Goal: Information Seeking & Learning: Find specific fact

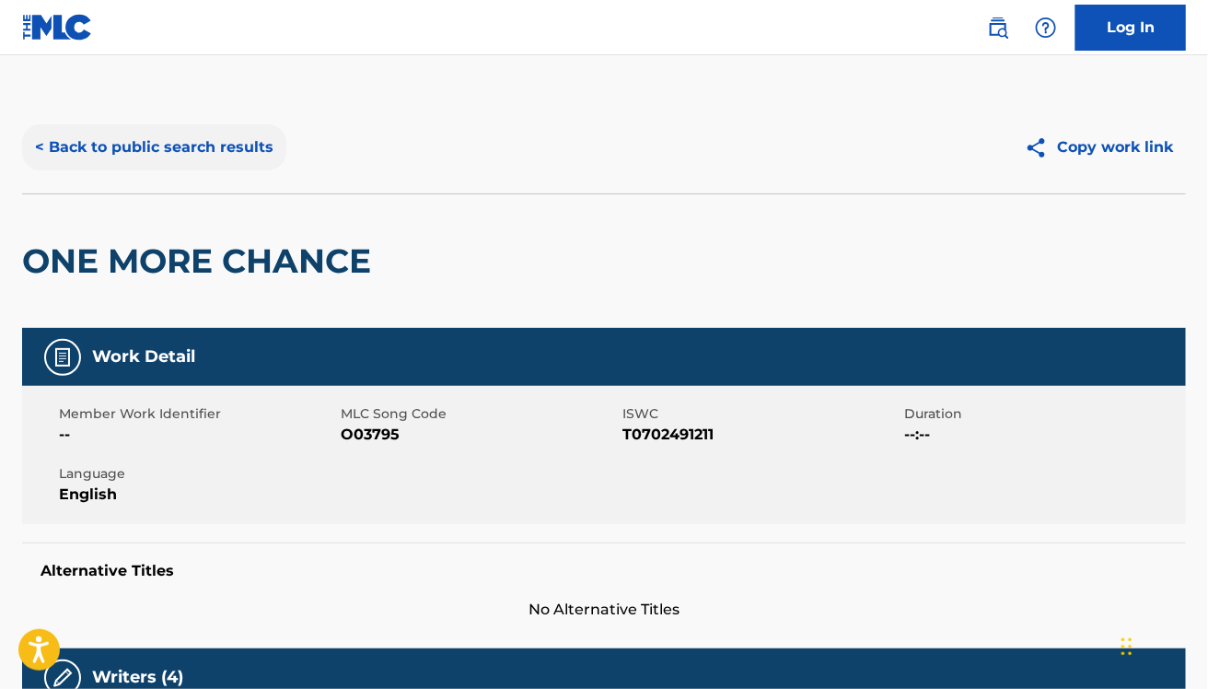
click at [134, 145] on button "< Back to public search results" at bounding box center [154, 147] width 264 height 46
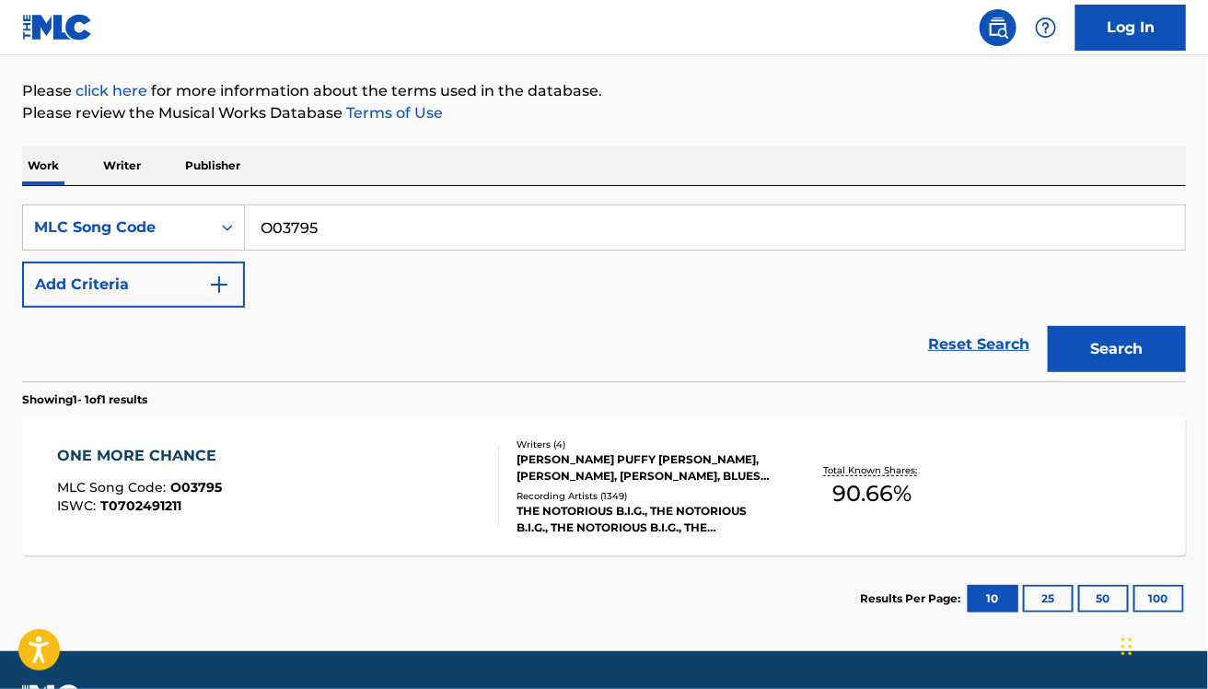
click at [368, 231] on input "O03795" at bounding box center [715, 227] width 940 height 44
paste input "H2421U"
click at [1048, 326] on button "Search" at bounding box center [1117, 349] width 138 height 46
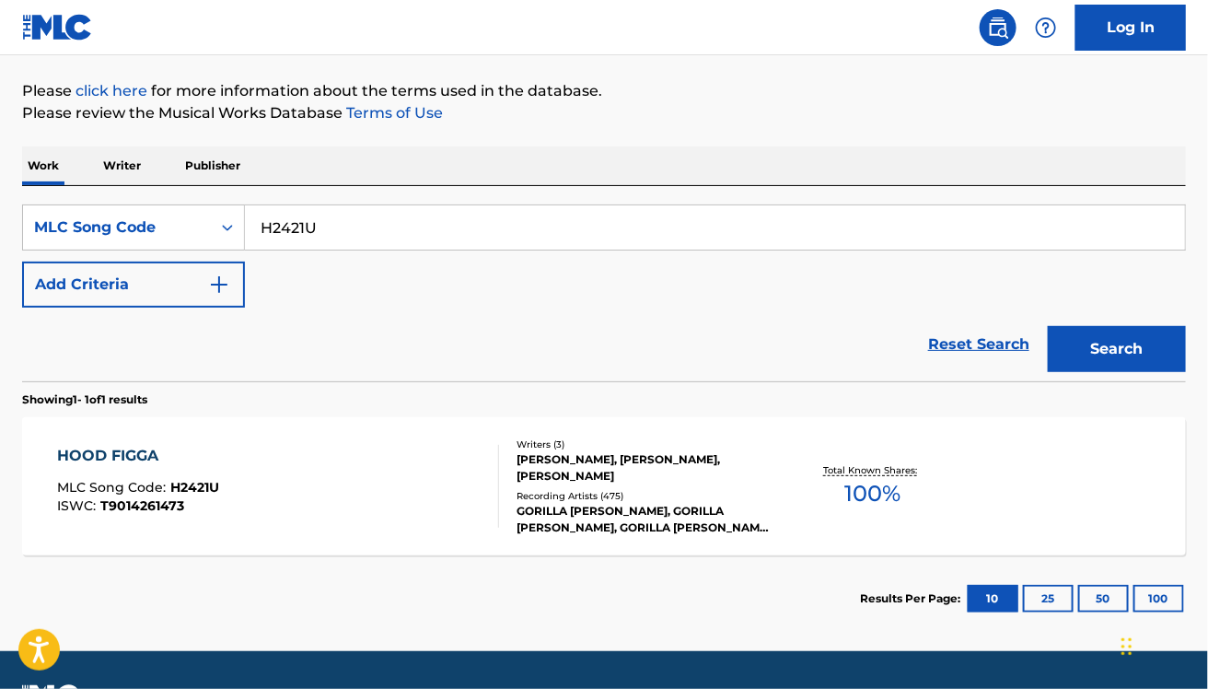
paste input "JV8INI"
click at [1048, 326] on button "Search" at bounding box center [1117, 349] width 138 height 46
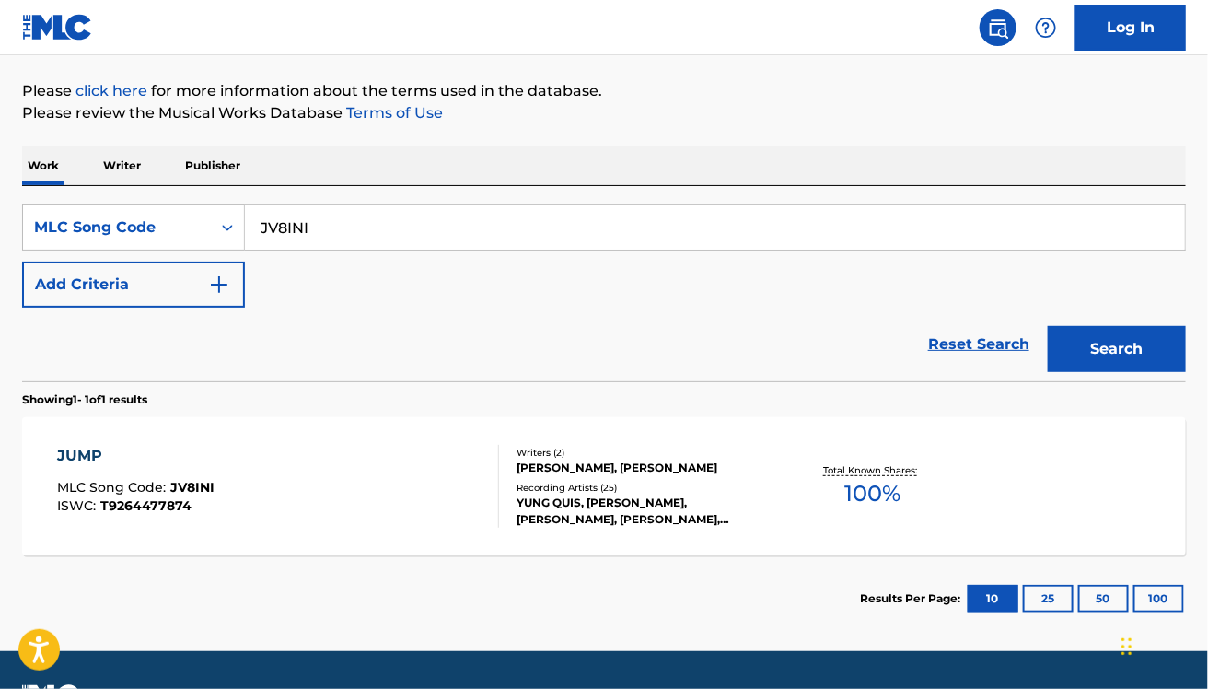
click at [415, 360] on div "Reset Search Search" at bounding box center [604, 345] width 1164 height 74
click at [327, 198] on div "SearchWithCriteria4709f412-adb2-4f2b-a078-4f95ba13275e MLC Song Code JV8INI Add…" at bounding box center [604, 283] width 1164 height 195
click at [308, 219] on input "JV8INI" at bounding box center [715, 227] width 940 height 44
paste input "1105Y"
click at [1048, 326] on button "Search" at bounding box center [1117, 349] width 138 height 46
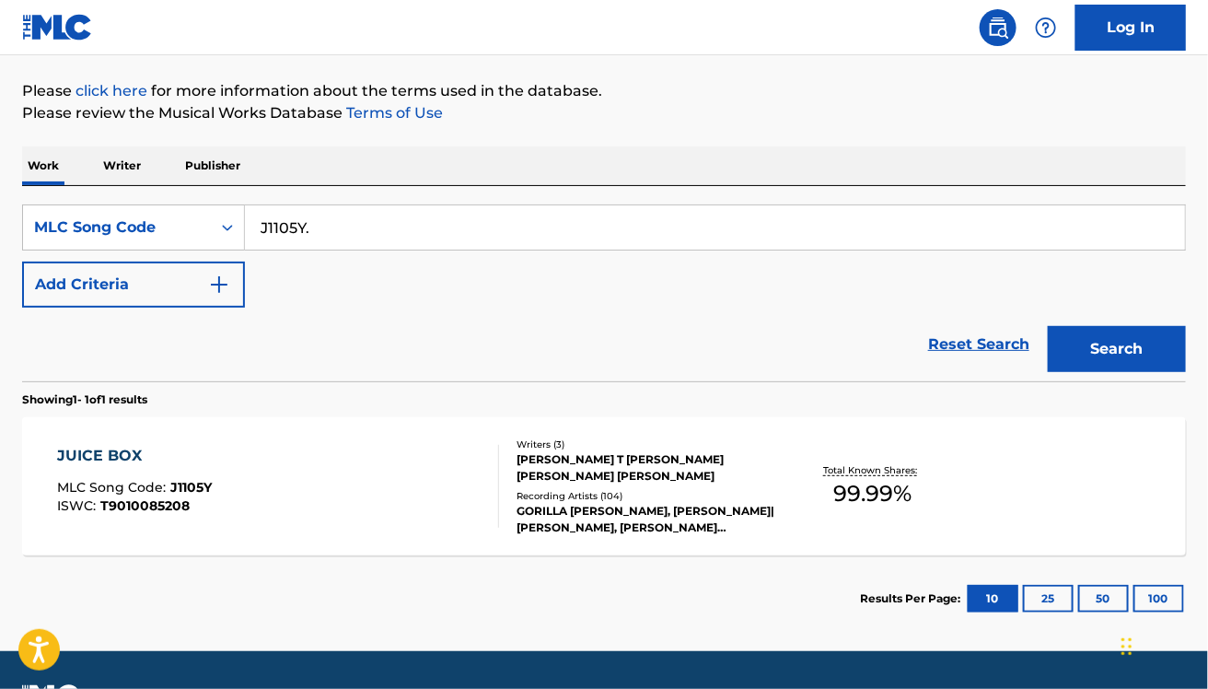
type input "J1105Y."
click at [324, 461] on div "JUICE BOX MLC Song Code : J1105Y ISWC : T9010085208" at bounding box center [278, 486] width 442 height 83
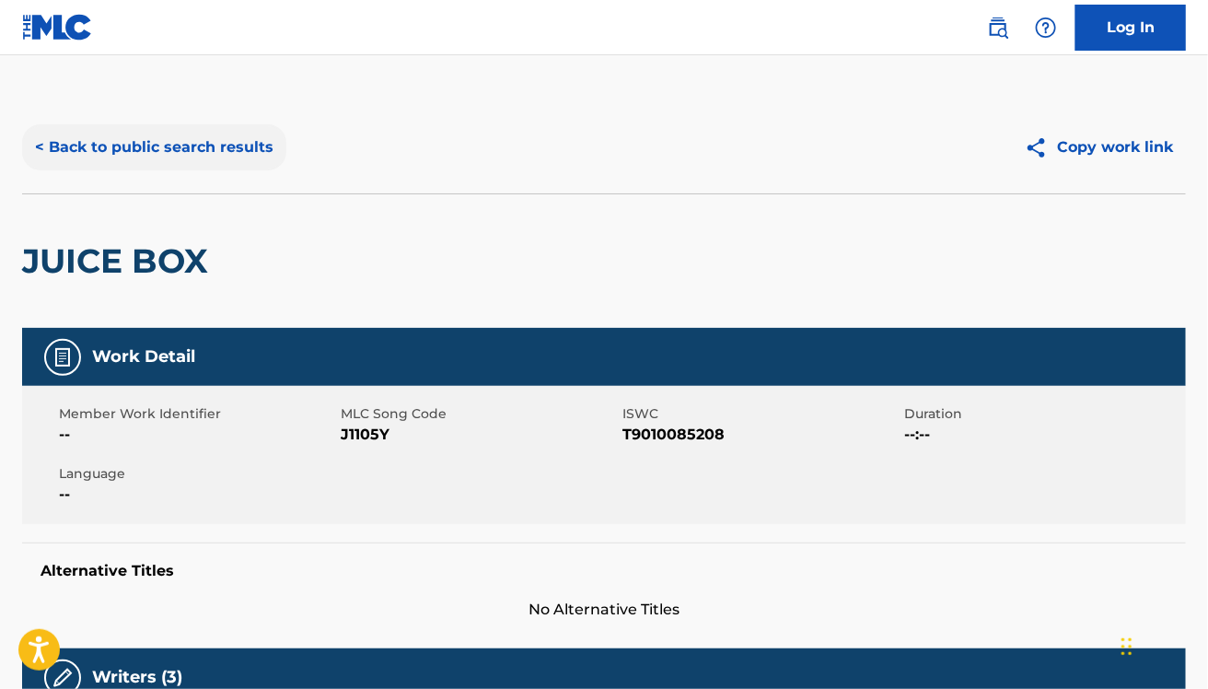
click at [185, 154] on button "< Back to public search results" at bounding box center [154, 147] width 264 height 46
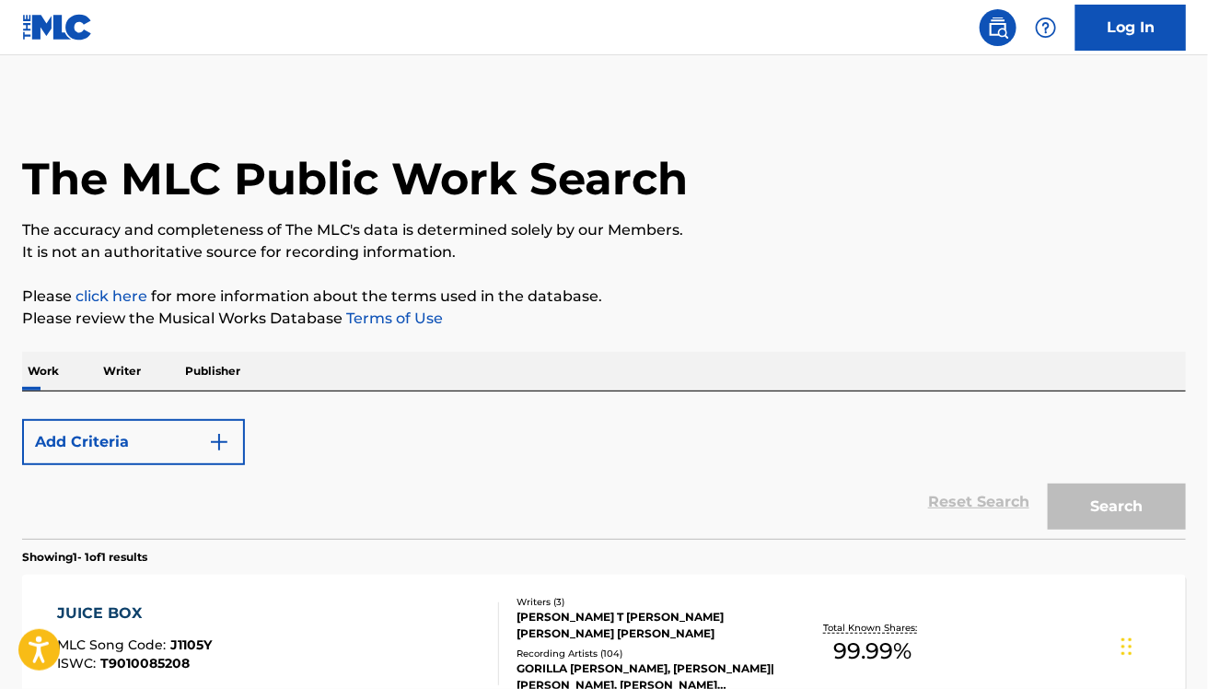
scroll to position [205, 0]
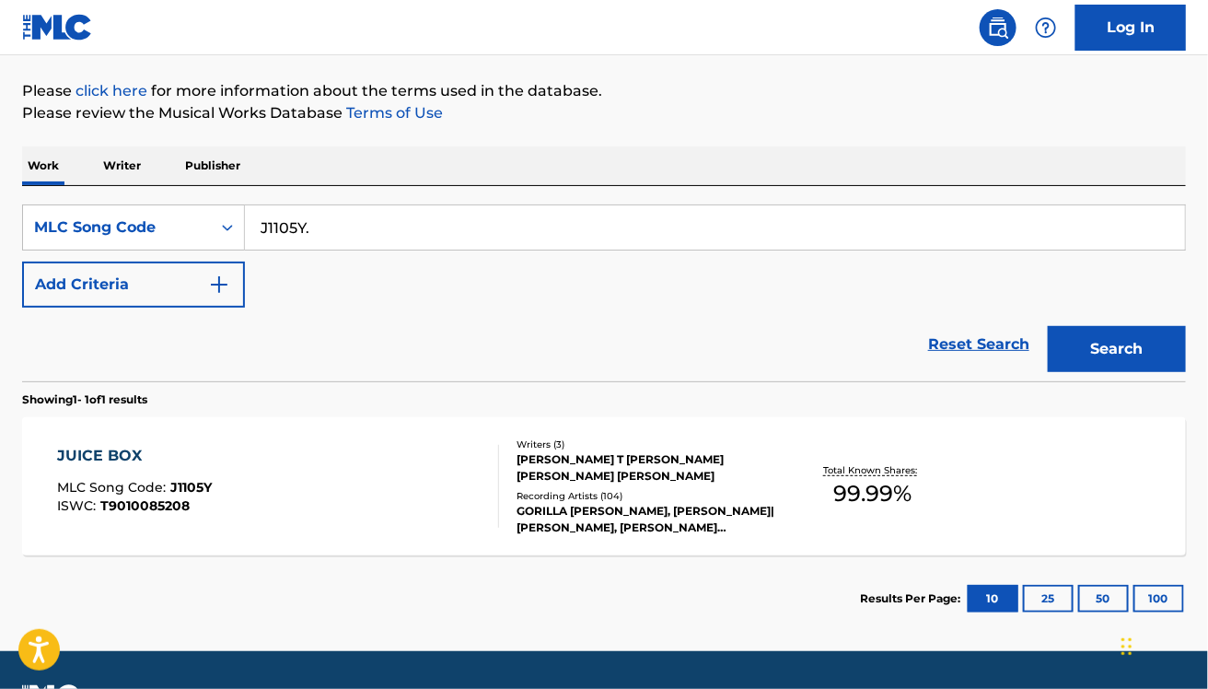
drag, startPoint x: 318, startPoint y: 227, endPoint x: 314, endPoint y: 213, distance: 15.2
click at [314, 213] on input "J1105Y." at bounding box center [715, 227] width 940 height 44
paste input "I4807L"
type input "I4807L"
click at [1048, 326] on button "Search" at bounding box center [1117, 349] width 138 height 46
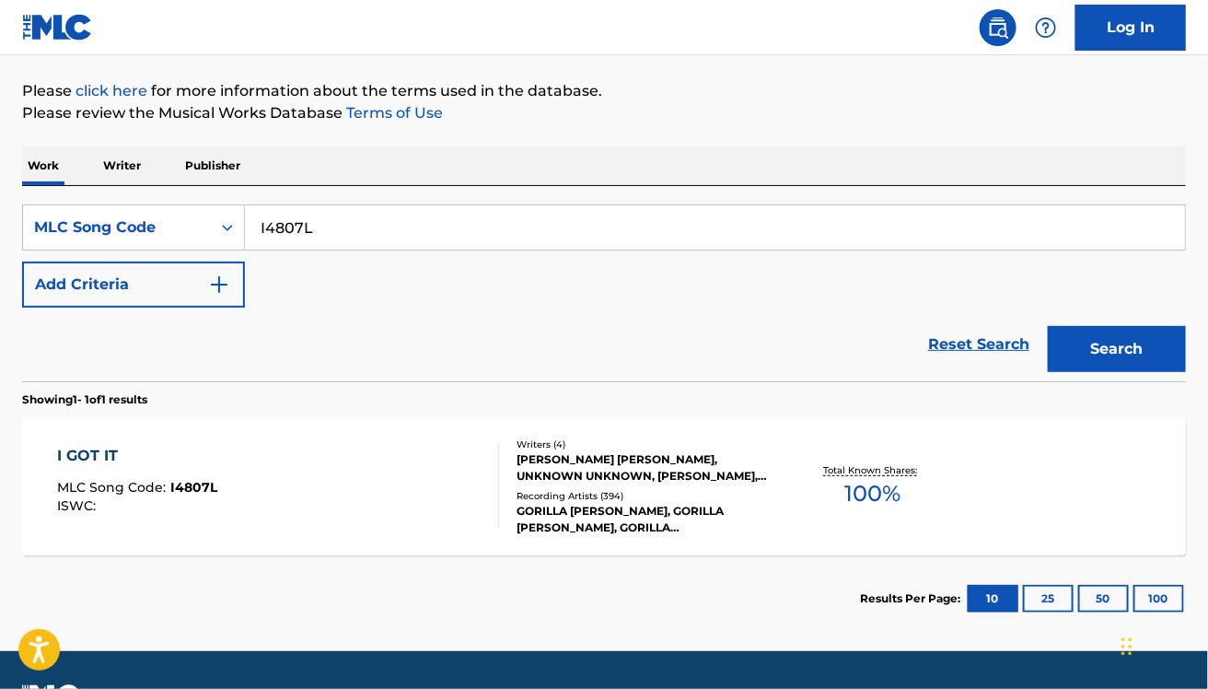
click at [367, 495] on div "I GOT IT MLC Song Code : I4807L ISWC :" at bounding box center [278, 486] width 442 height 83
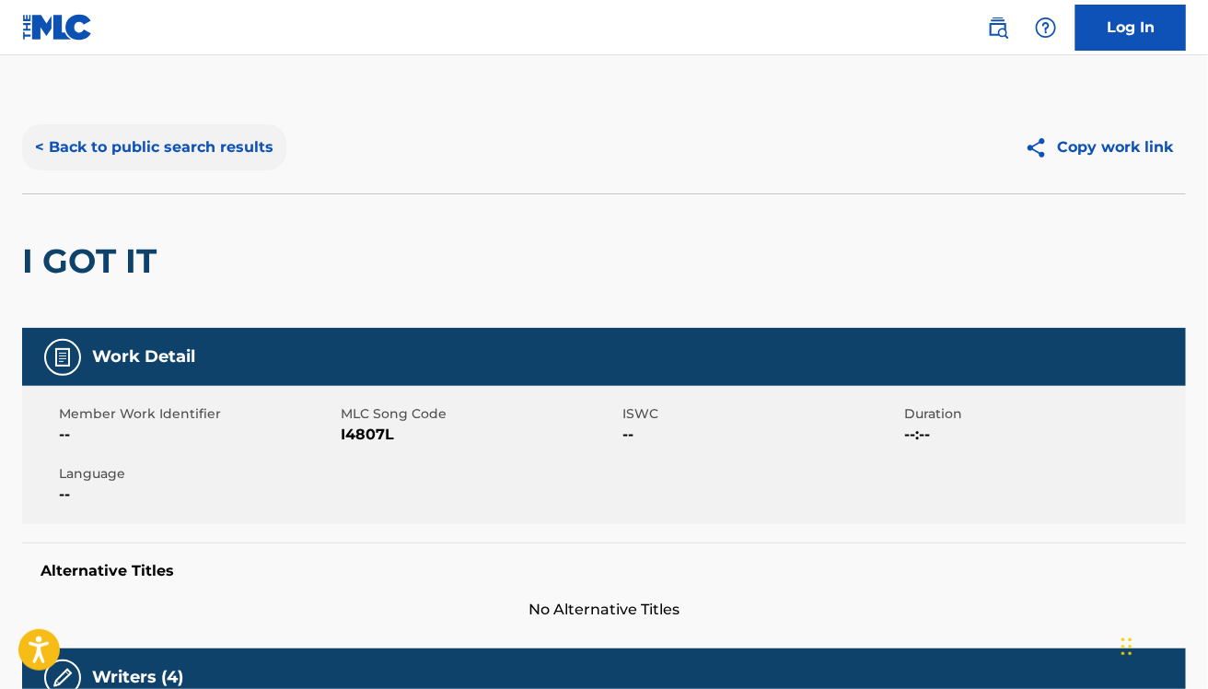
click at [195, 143] on button "< Back to public search results" at bounding box center [154, 147] width 264 height 46
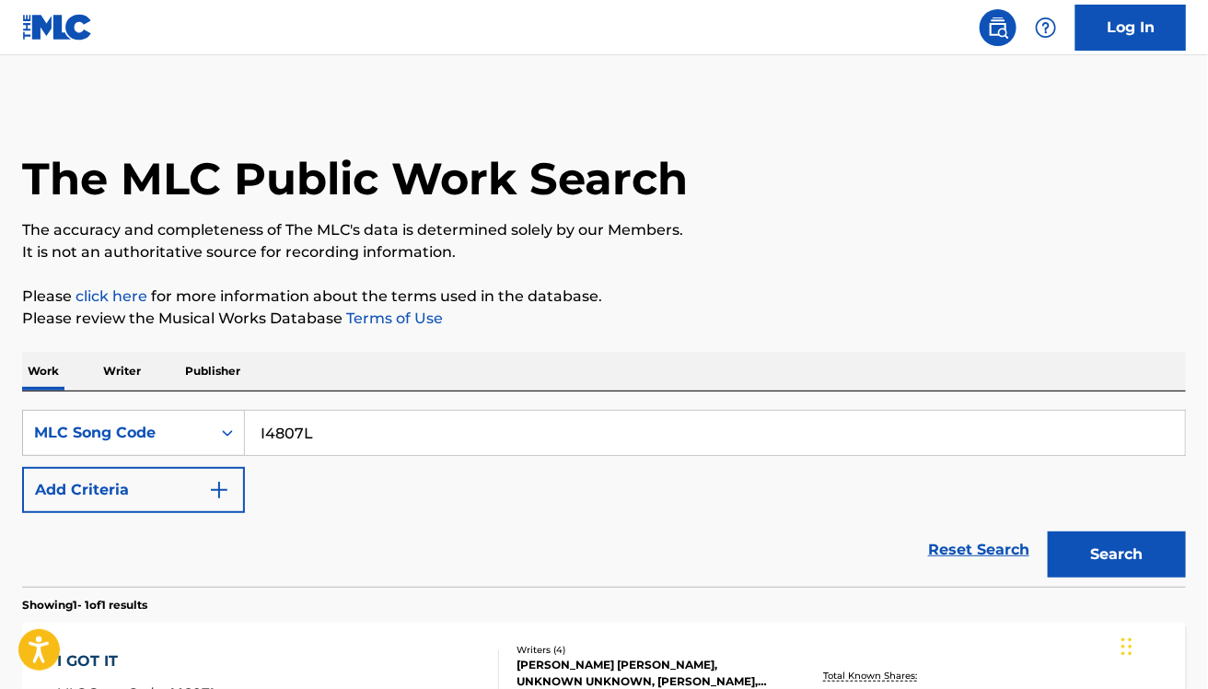
scroll to position [205, 0]
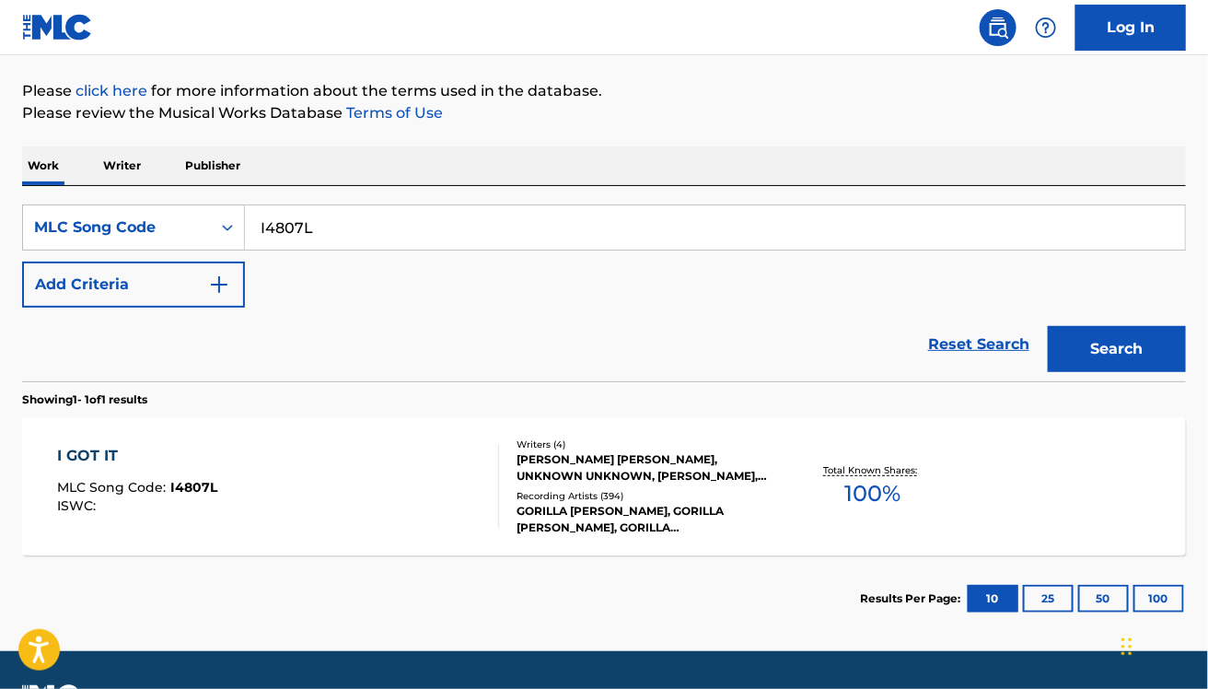
click at [430, 233] on input "I4807L" at bounding box center [715, 227] width 940 height 44
paste input "RB1Z1D"
click at [1048, 326] on button "Search" at bounding box center [1117, 349] width 138 height 46
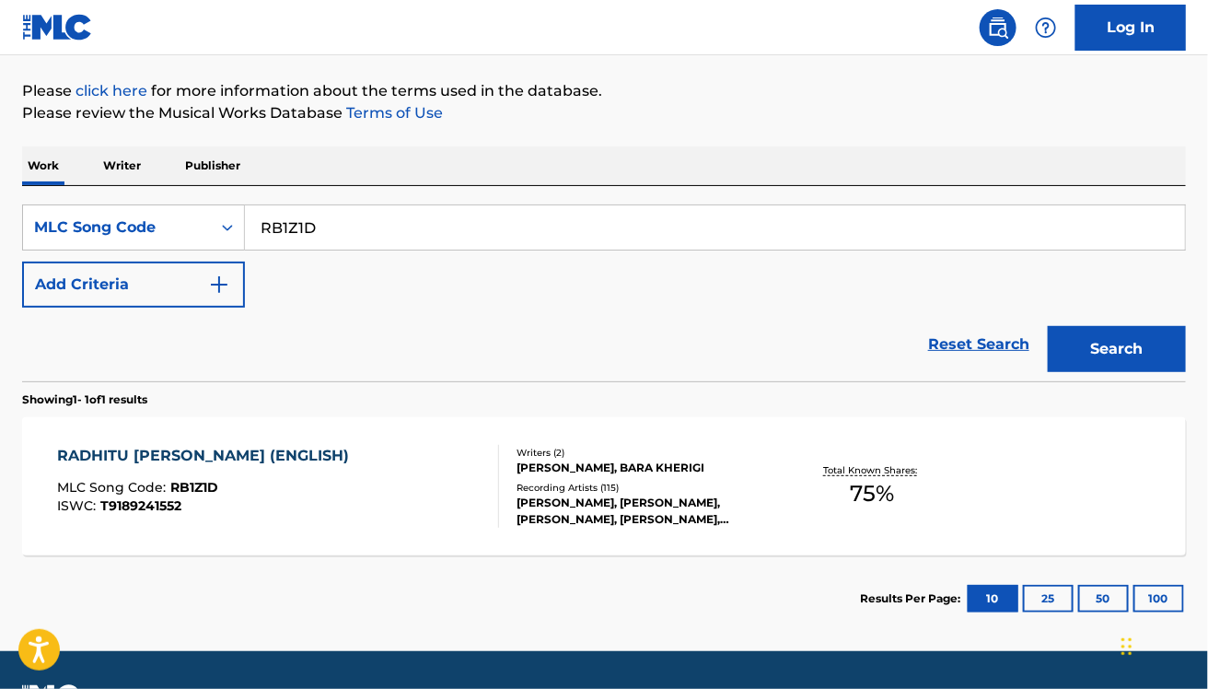
click at [470, 360] on div "Reset Search Search" at bounding box center [604, 345] width 1164 height 74
click at [273, 218] on input "RB1Z1D" at bounding box center [715, 227] width 940 height 44
paste input "V0306C"
click at [1048, 326] on button "Search" at bounding box center [1117, 349] width 138 height 46
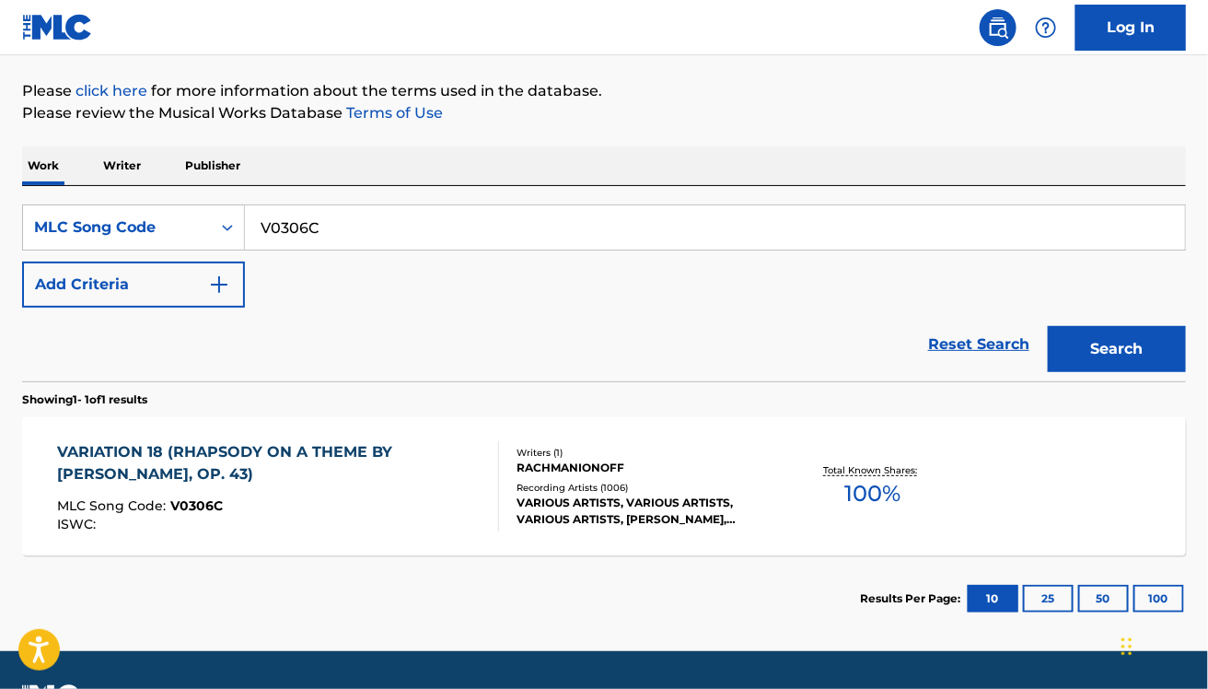
paste input "O18344"
type input "O18344"
click at [1048, 326] on button "Search" at bounding box center [1117, 349] width 138 height 46
click at [355, 526] on div "ISWC :" at bounding box center [270, 525] width 426 height 14
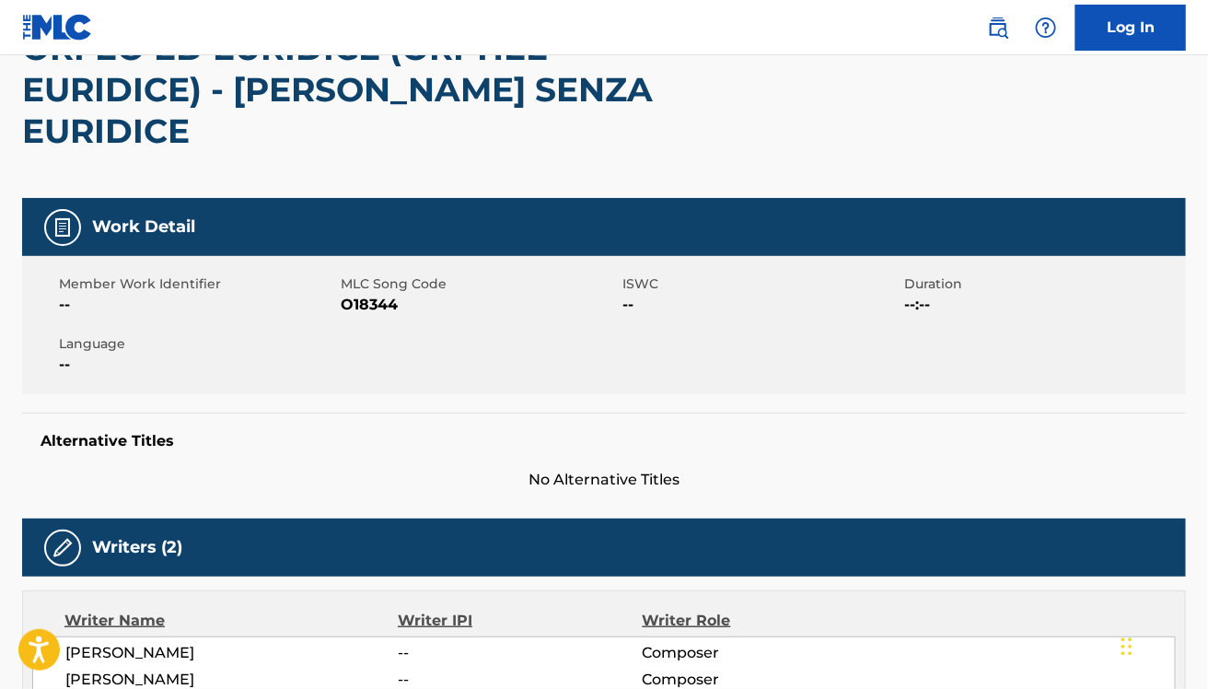
scroll to position [79, 0]
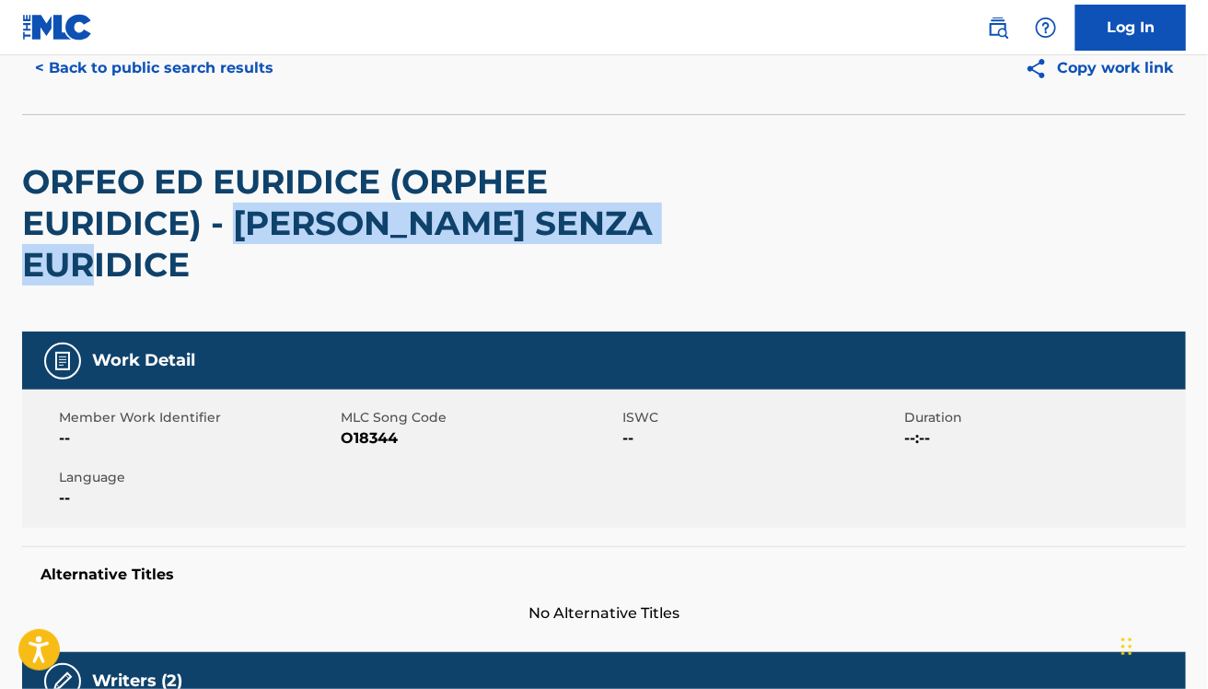
drag, startPoint x: 235, startPoint y: 218, endPoint x: 244, endPoint y: 254, distance: 37.1
click at [244, 254] on h2 "ORFEO ED EURIDICE (ORPHEE EURIDICE) - [PERSON_NAME] SENZA EURIDICE" at bounding box center [371, 223] width 698 height 124
copy h2 "[PERSON_NAME] SENZA EURIDICE"
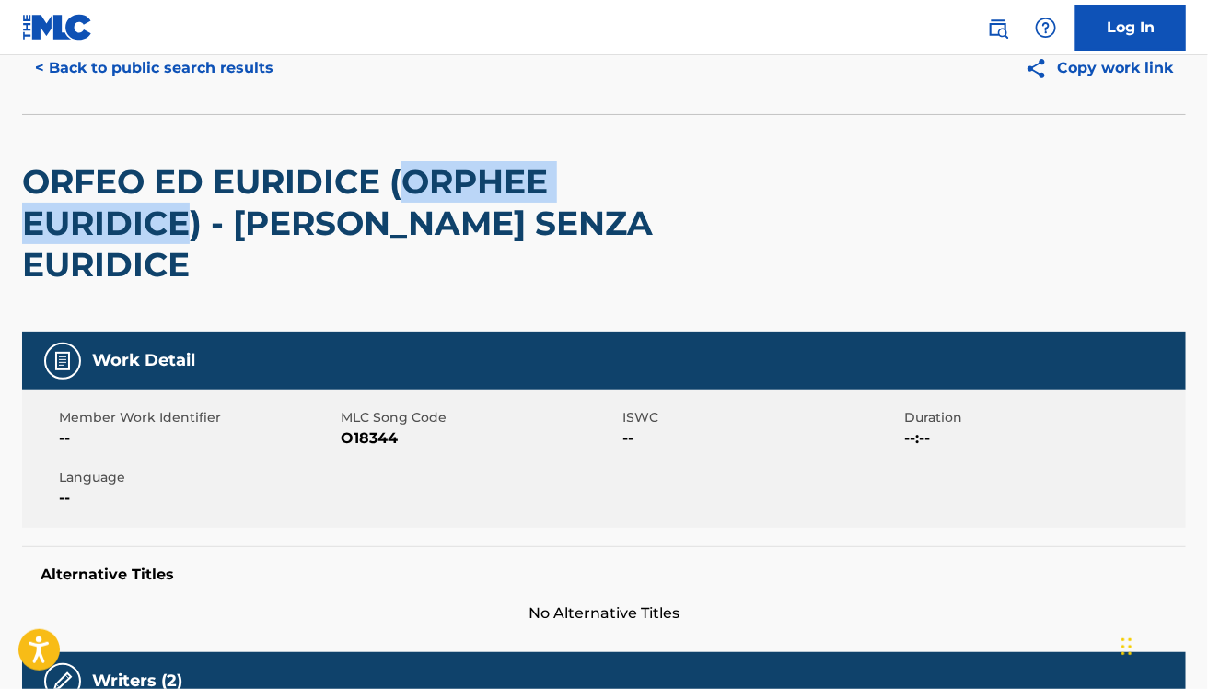
drag, startPoint x: 406, startPoint y: 181, endPoint x: 184, endPoint y: 219, distance: 225.1
click at [184, 219] on h2 "ORFEO ED EURIDICE (ORPHEE EURIDICE) - [PERSON_NAME] SENZA EURIDICE" at bounding box center [371, 223] width 698 height 124
copy h2 "ORPHEE EURIDICE"
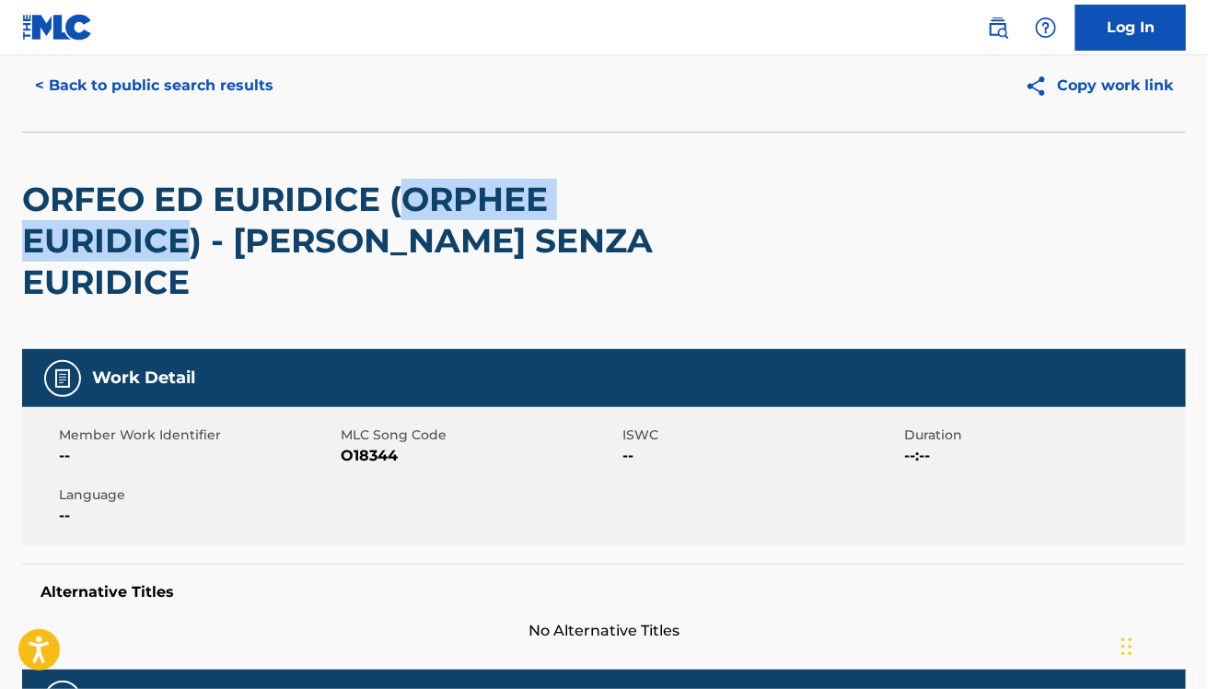
scroll to position [61, 0]
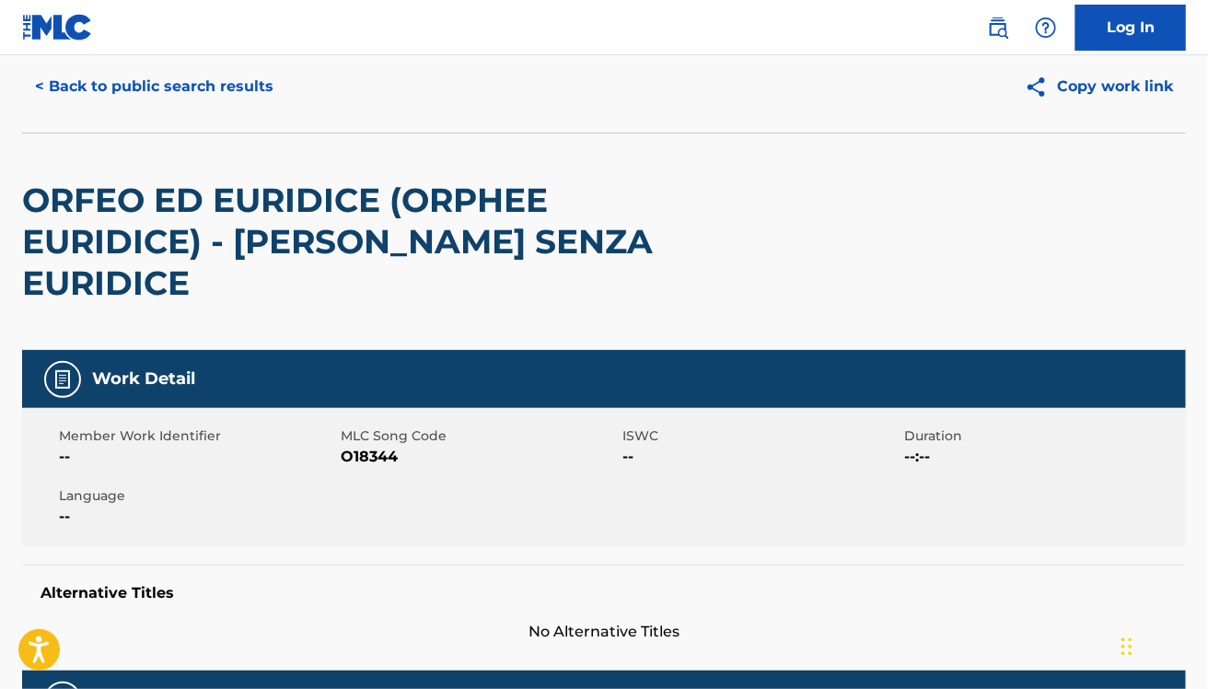
click at [327, 240] on h2 "ORFEO ED EURIDICE (ORPHEE EURIDICE) - [PERSON_NAME] SENZA EURIDICE" at bounding box center [371, 242] width 698 height 124
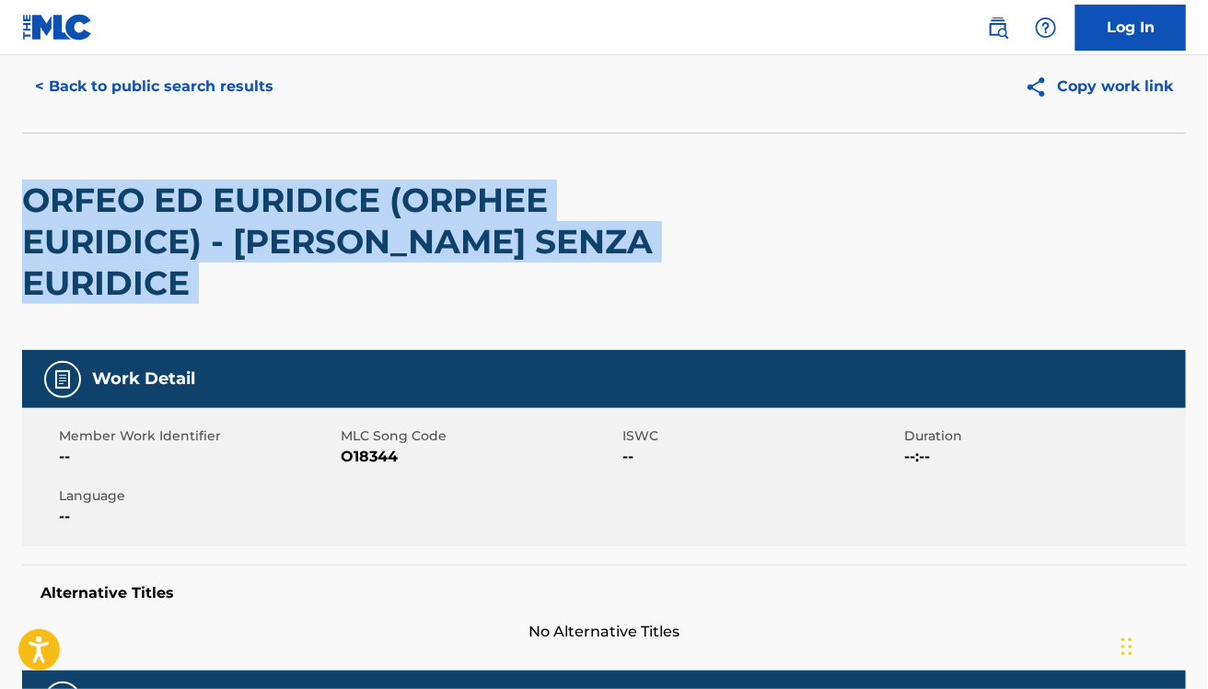
click at [327, 240] on h2 "ORFEO ED EURIDICE (ORPHEE EURIDICE) - [PERSON_NAME] SENZA EURIDICE" at bounding box center [371, 242] width 698 height 124
copy div "ORFEO ED EURIDICE (ORPHEE EURIDICE) - [PERSON_NAME] SENZA EURIDICE"
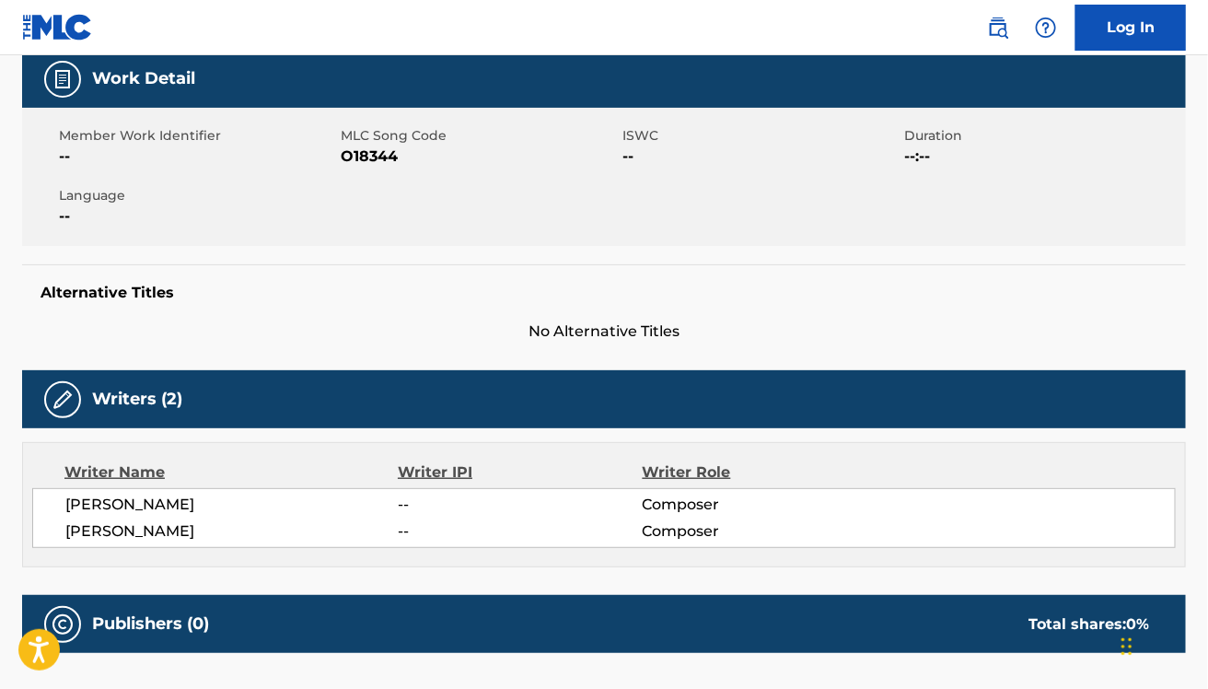
scroll to position [362, 0]
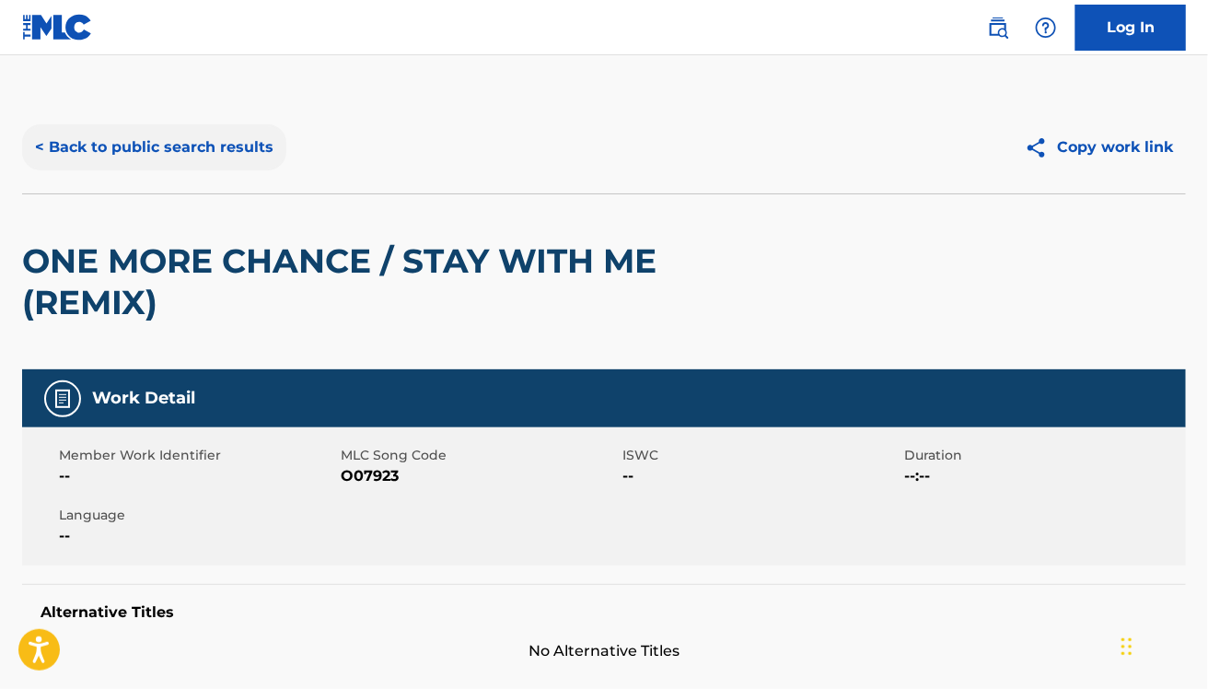
click at [108, 145] on button "< Back to public search results" at bounding box center [154, 147] width 264 height 46
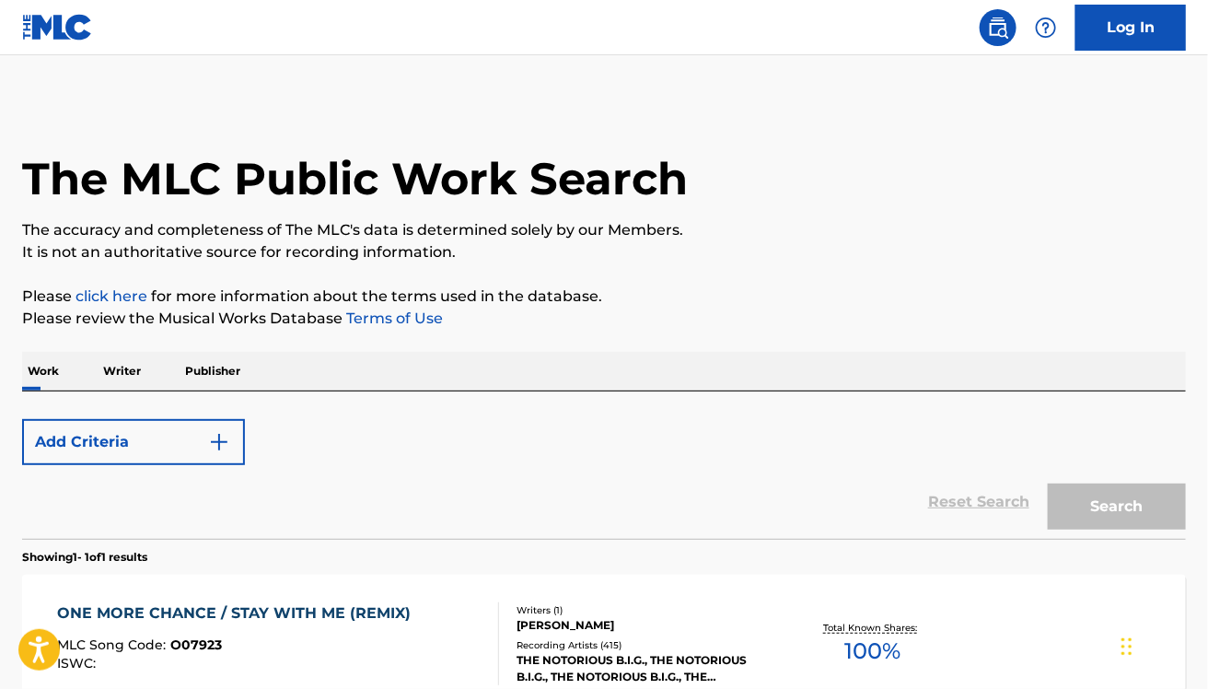
scroll to position [161, 0]
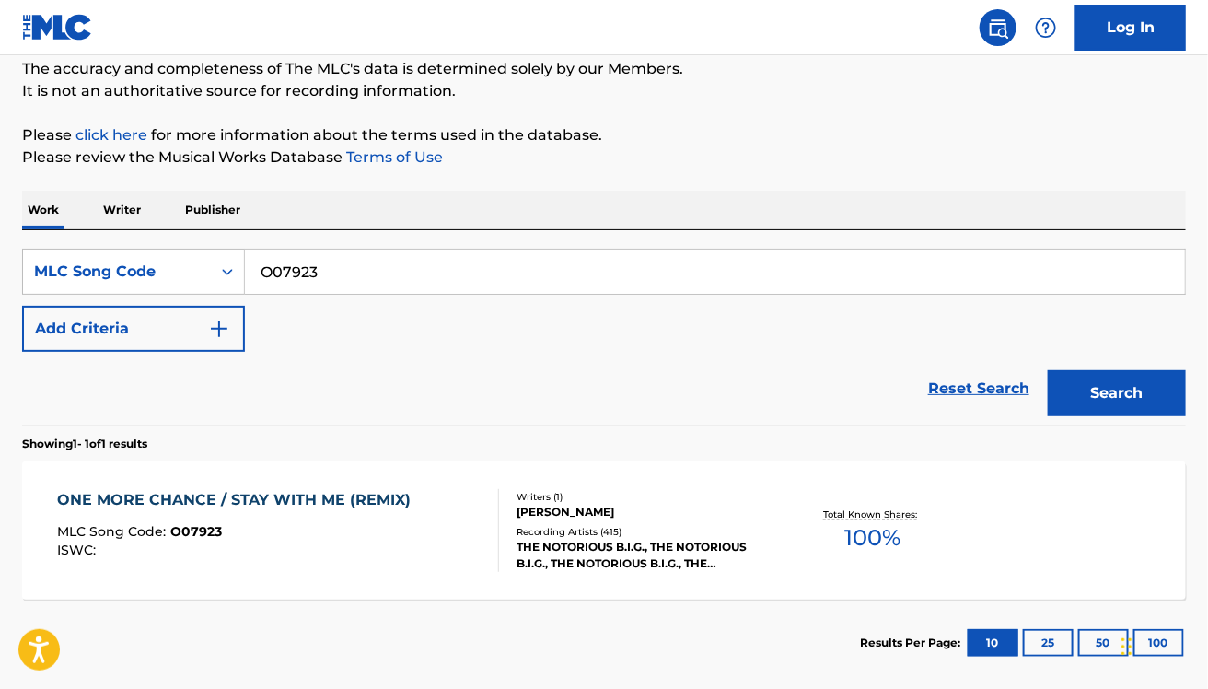
click at [293, 268] on input "O07923" at bounding box center [715, 272] width 940 height 44
click at [316, 282] on input "O07923" at bounding box center [715, 272] width 940 height 44
paste input "J1012T"
type input "J1012T"
click at [1048, 370] on button "Search" at bounding box center [1117, 393] width 138 height 46
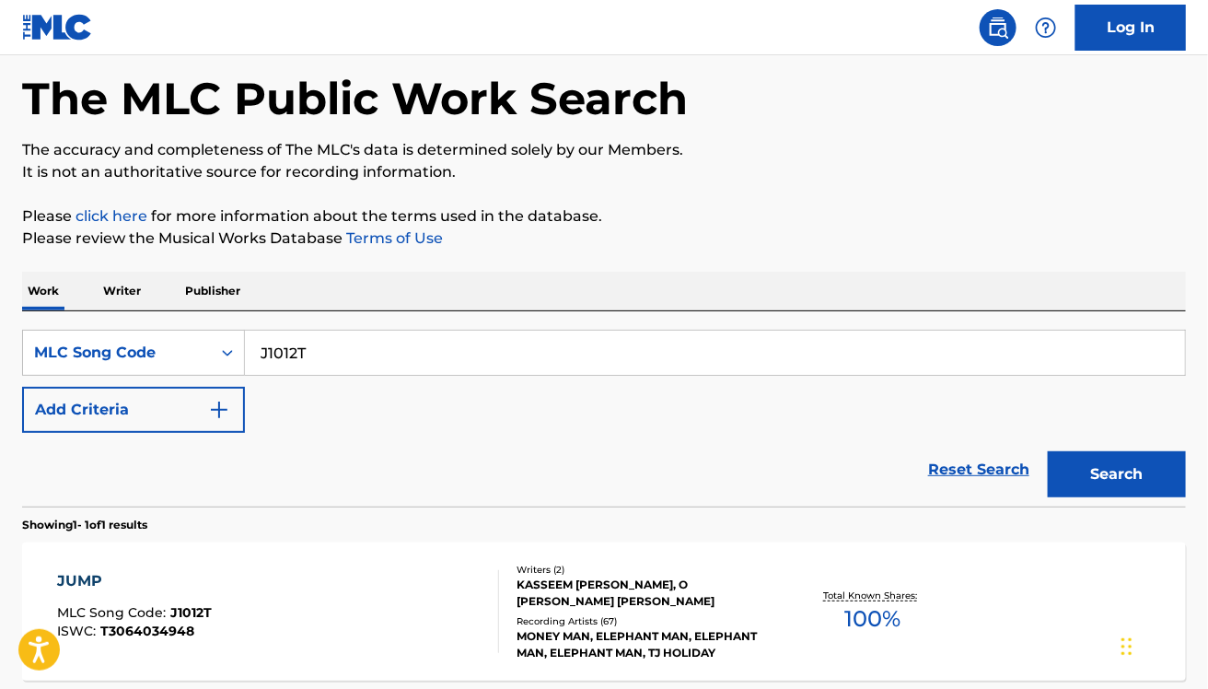
scroll to position [255, 0]
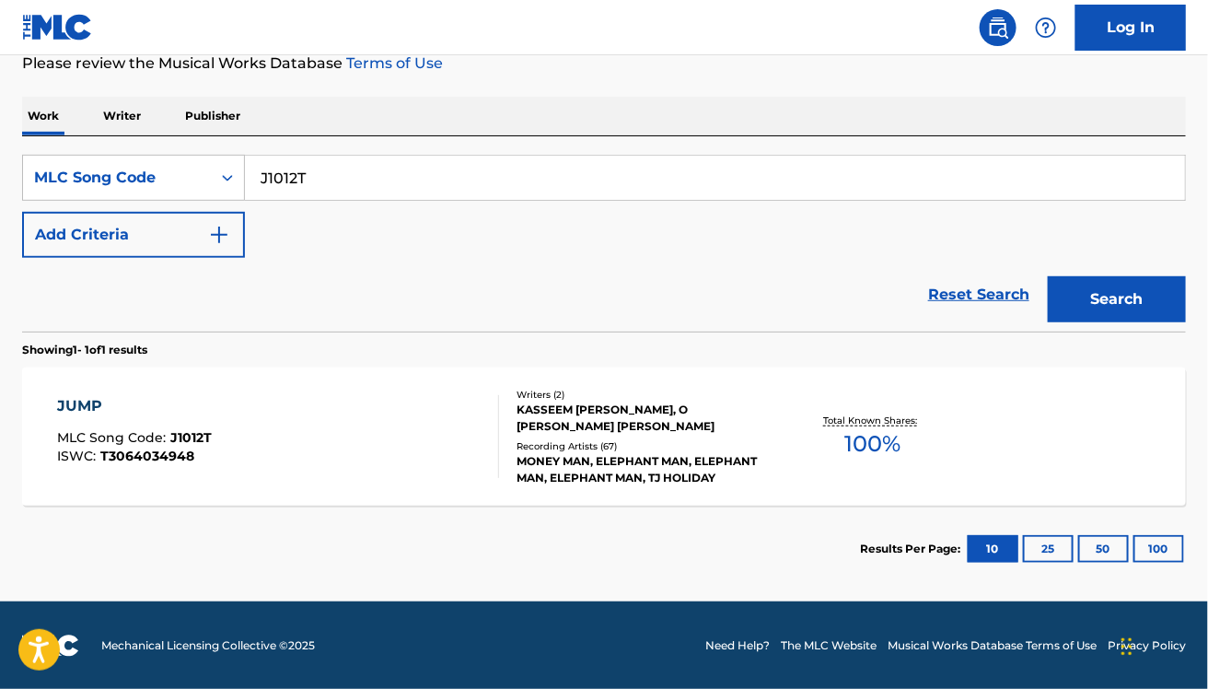
click at [440, 302] on div "Reset Search Search" at bounding box center [604, 295] width 1164 height 74
